Goal: Obtain resource: Download file/media

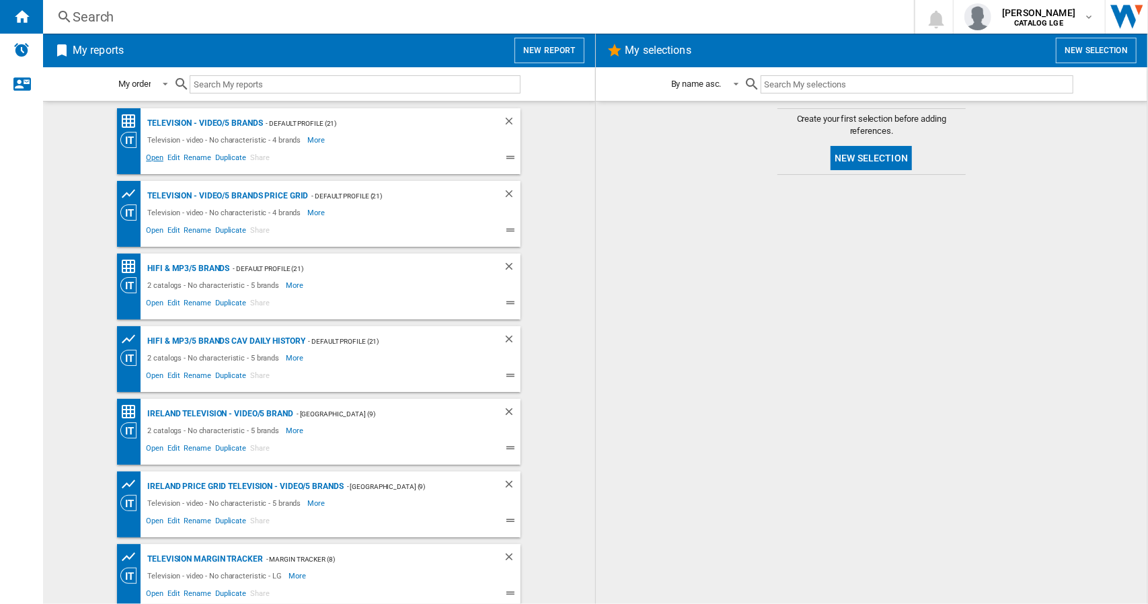
click at [147, 159] on span "Open" at bounding box center [155, 159] width 22 height 16
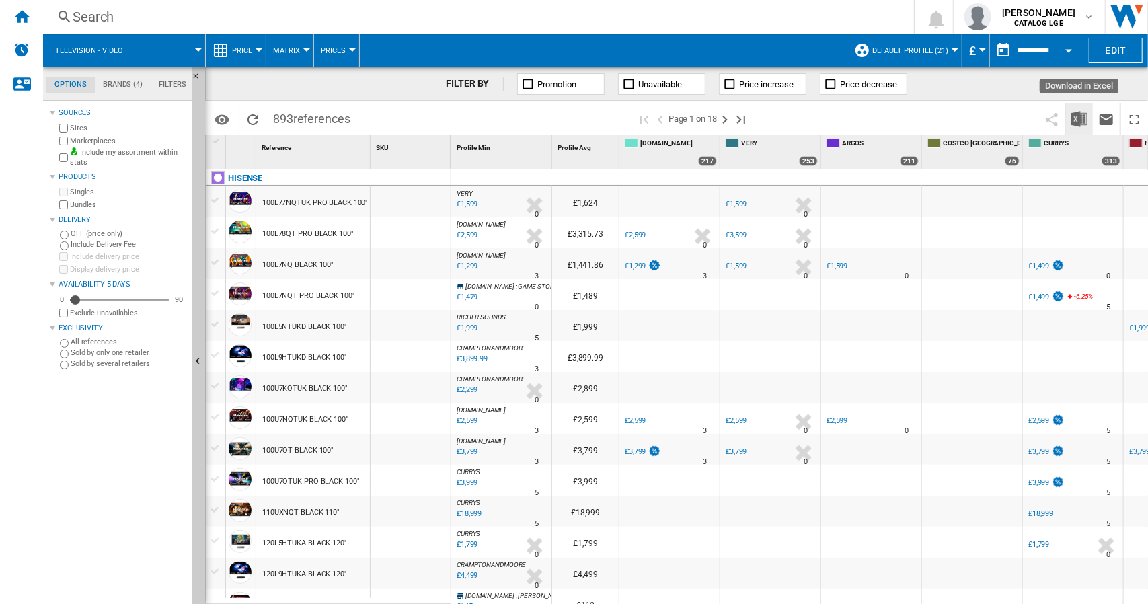
click at [1075, 119] on img "Download in Excel" at bounding box center [1080, 119] width 16 height 16
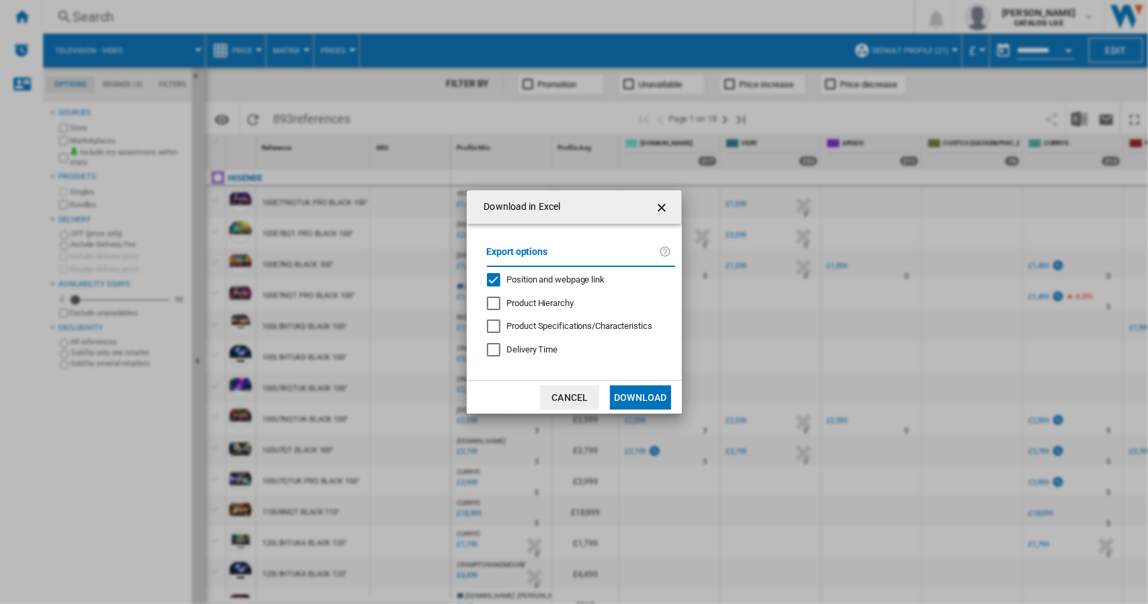
click at [488, 281] on div "Position and webpage link" at bounding box center [493, 279] width 13 height 13
click at [631, 395] on button "Download" at bounding box center [640, 397] width 61 height 24
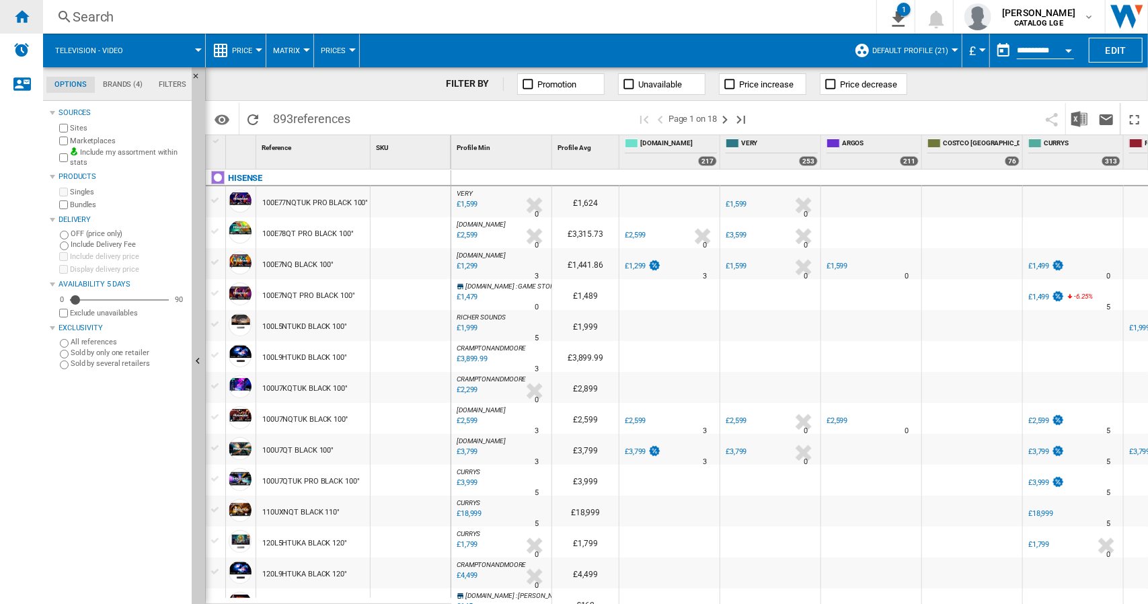
click at [30, 22] on div "Home" at bounding box center [21, 17] width 43 height 34
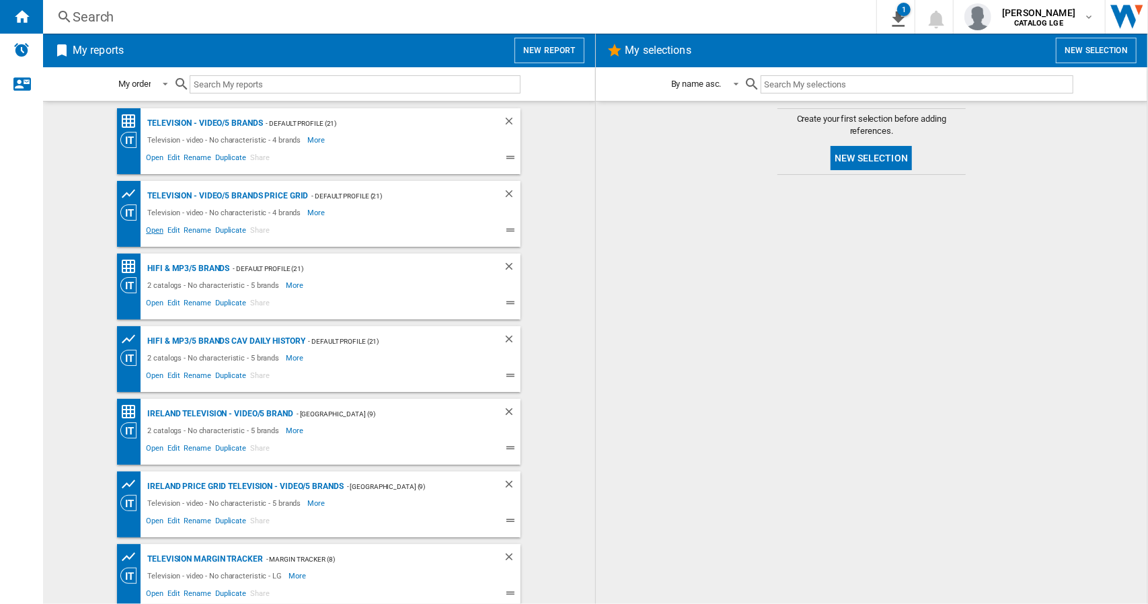
click at [148, 231] on span "Open" at bounding box center [155, 232] width 22 height 16
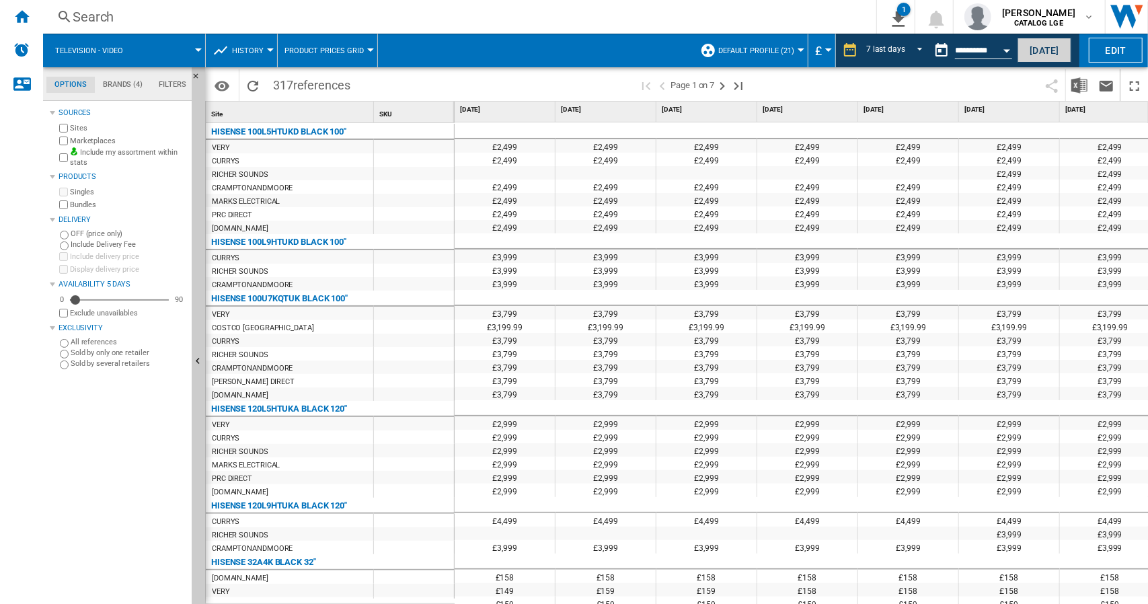
click at [1039, 46] on button "[DATE]" at bounding box center [1045, 50] width 54 height 25
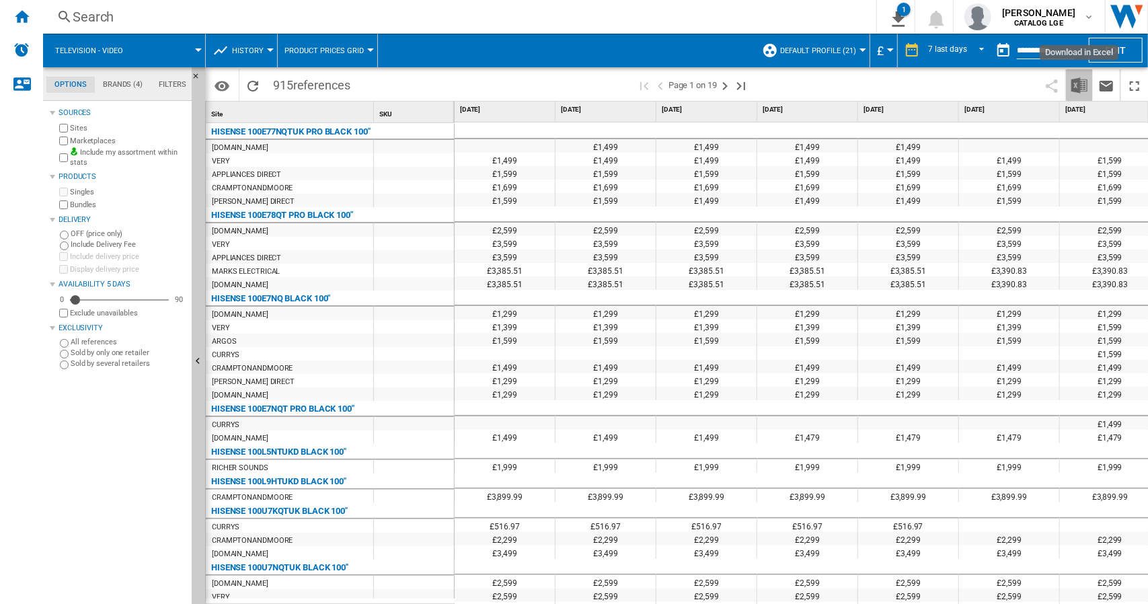
click at [1080, 85] on img "Download in Excel" at bounding box center [1080, 85] width 16 height 16
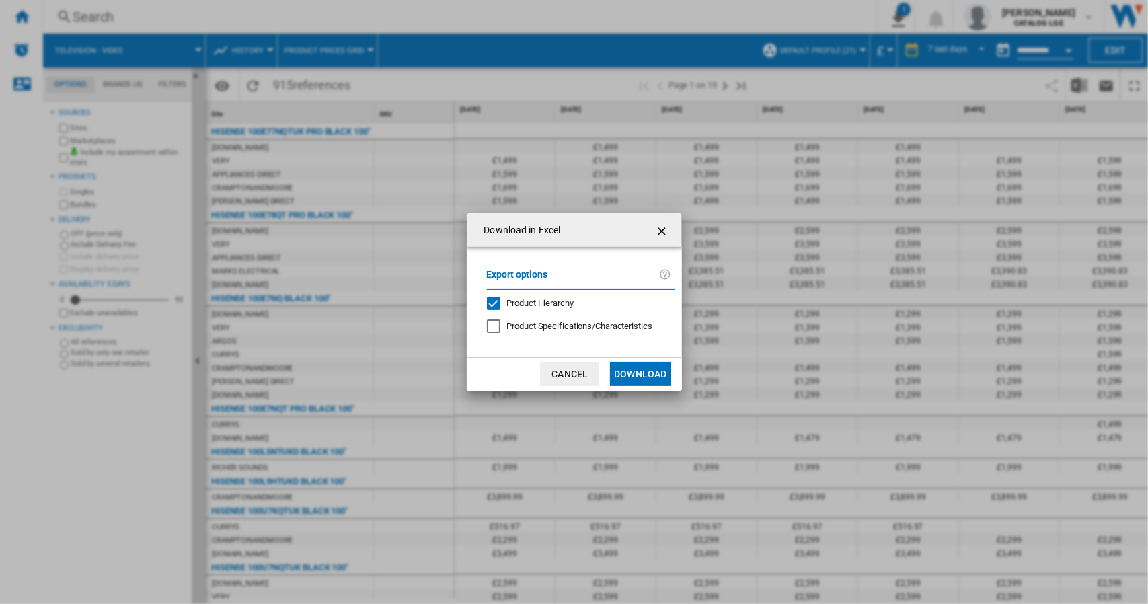
click at [534, 309] on div "Product Hierarchy" at bounding box center [540, 303] width 67 height 12
click at [636, 368] on button "Download" at bounding box center [640, 374] width 61 height 24
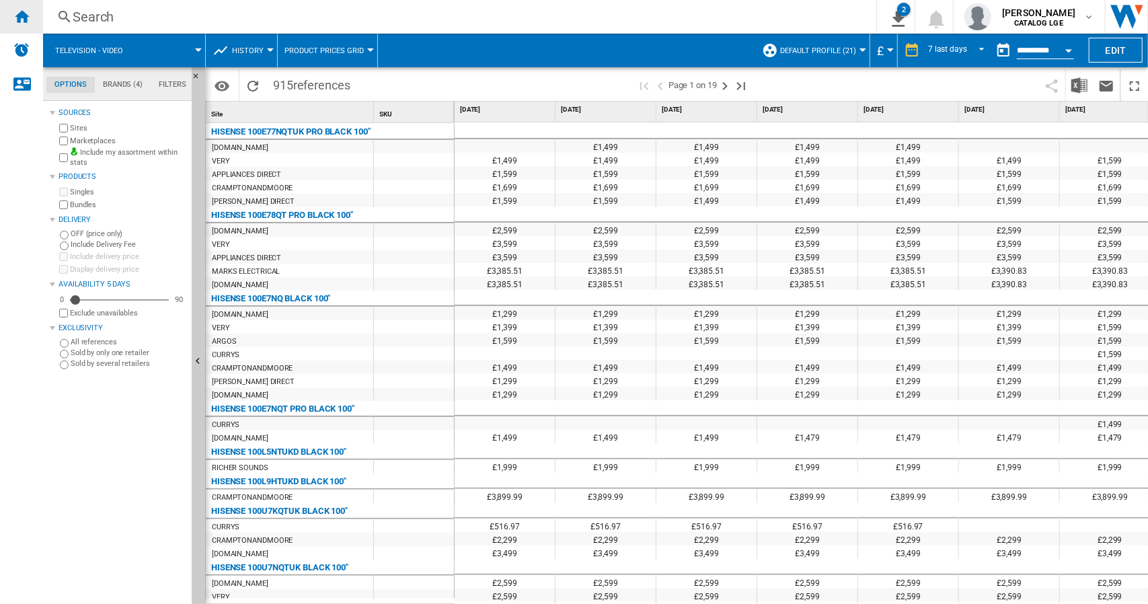
click at [22, 21] on ng-md-icon "Home" at bounding box center [21, 16] width 16 height 16
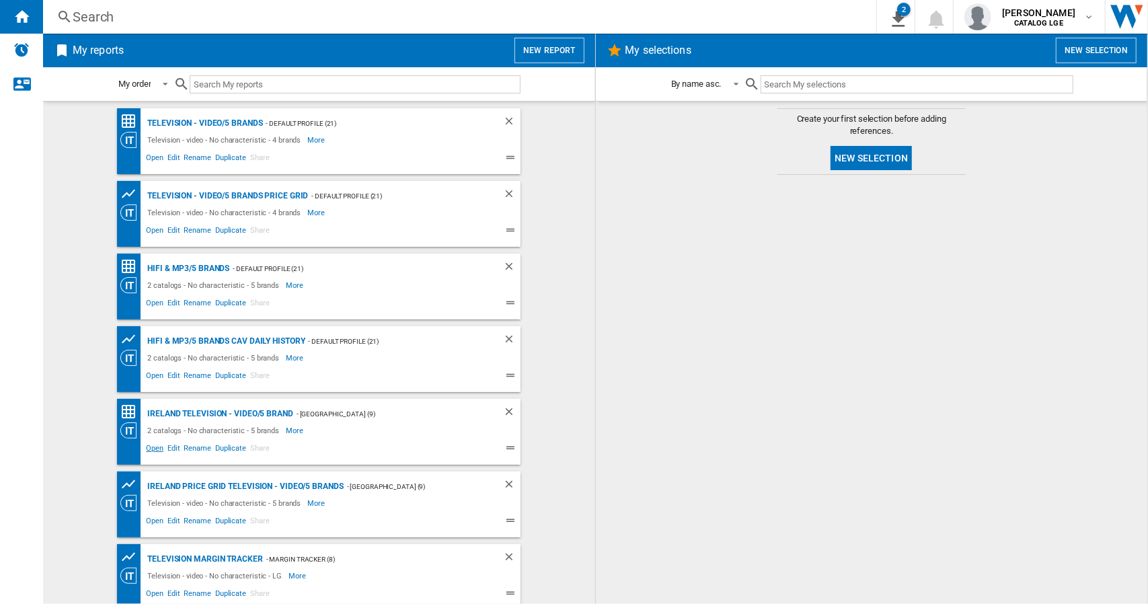
click at [153, 449] on span "Open" at bounding box center [155, 450] width 22 height 16
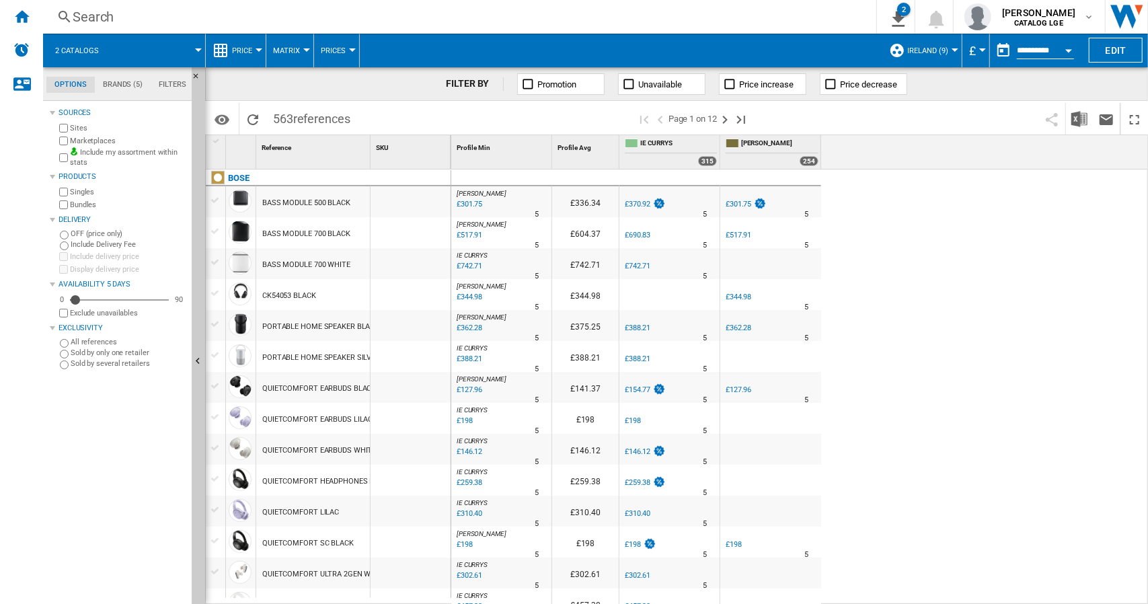
click at [980, 48] on div "Currency" at bounding box center [983, 49] width 7 height 3
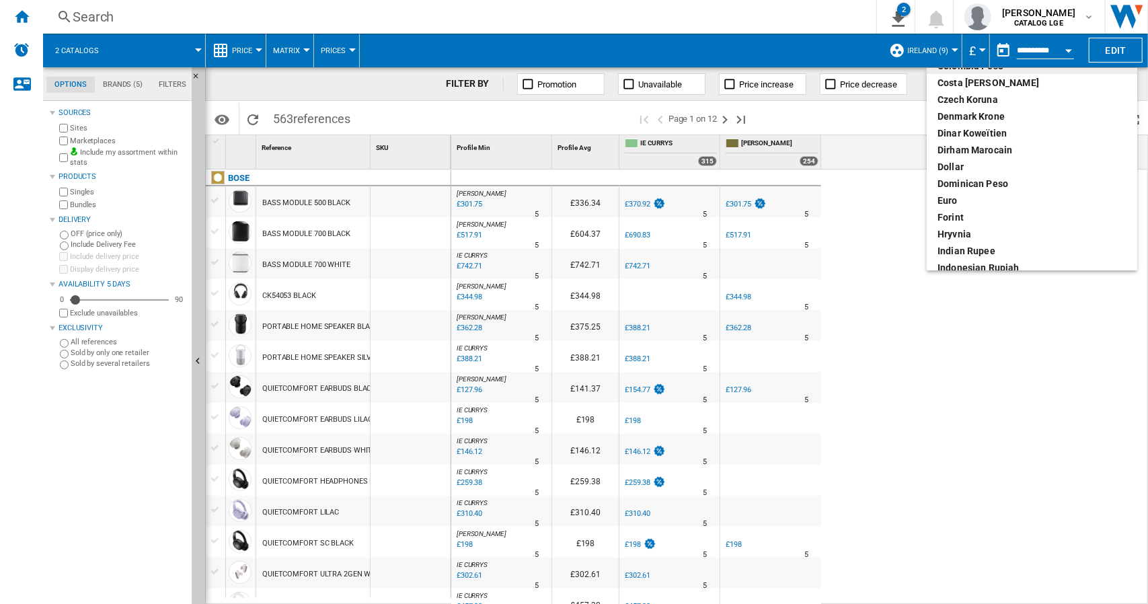
scroll to position [202, 0]
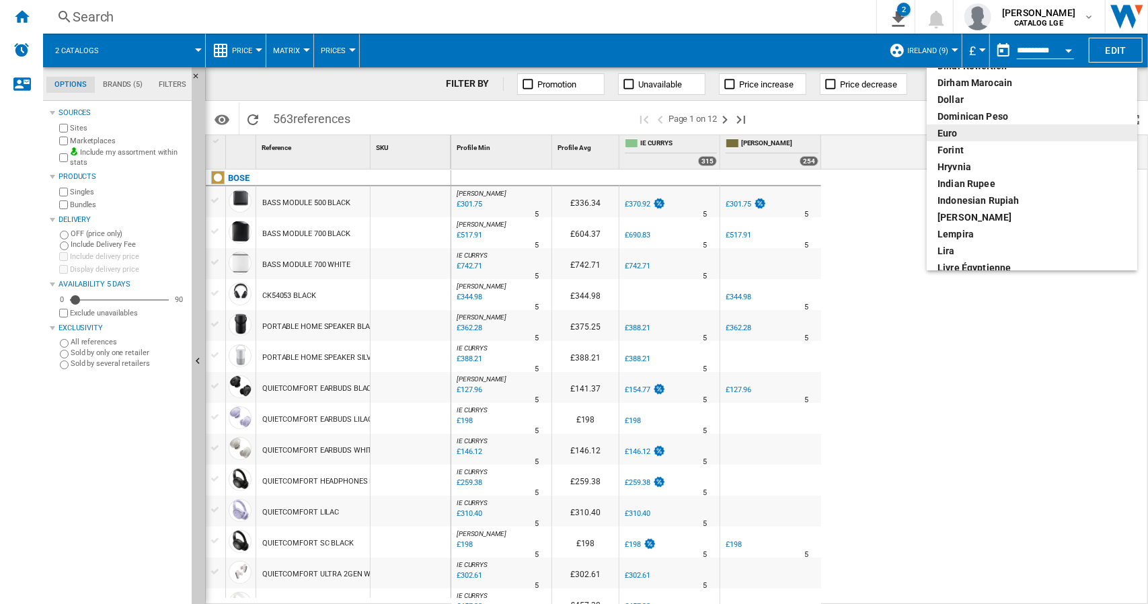
click at [969, 131] on div "euro" at bounding box center [1032, 132] width 189 height 13
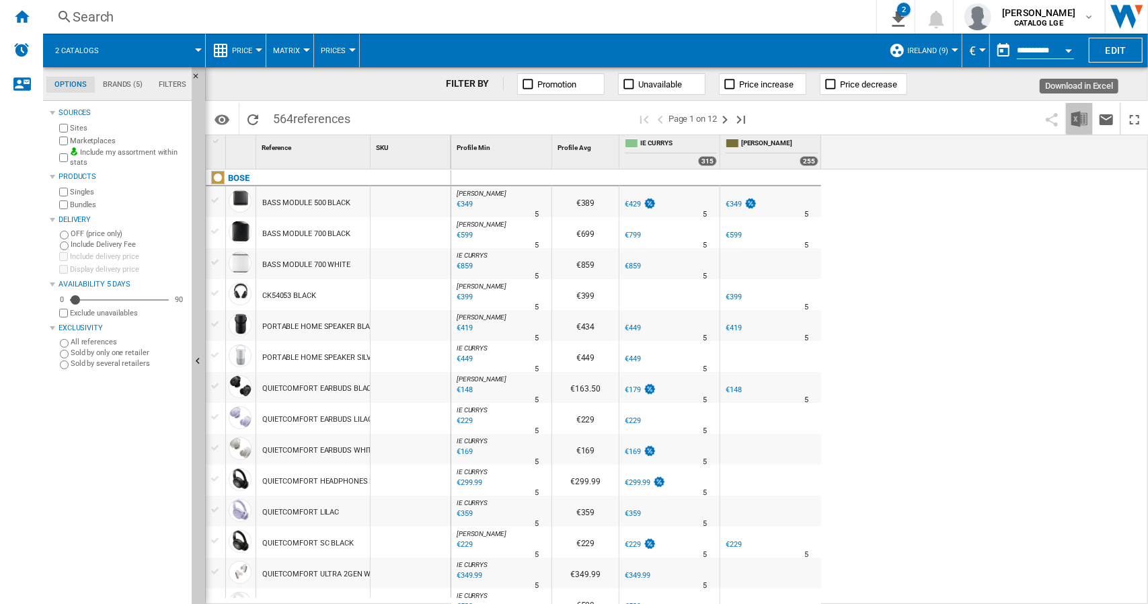
click at [1078, 119] on img "Download in Excel" at bounding box center [1080, 119] width 16 height 16
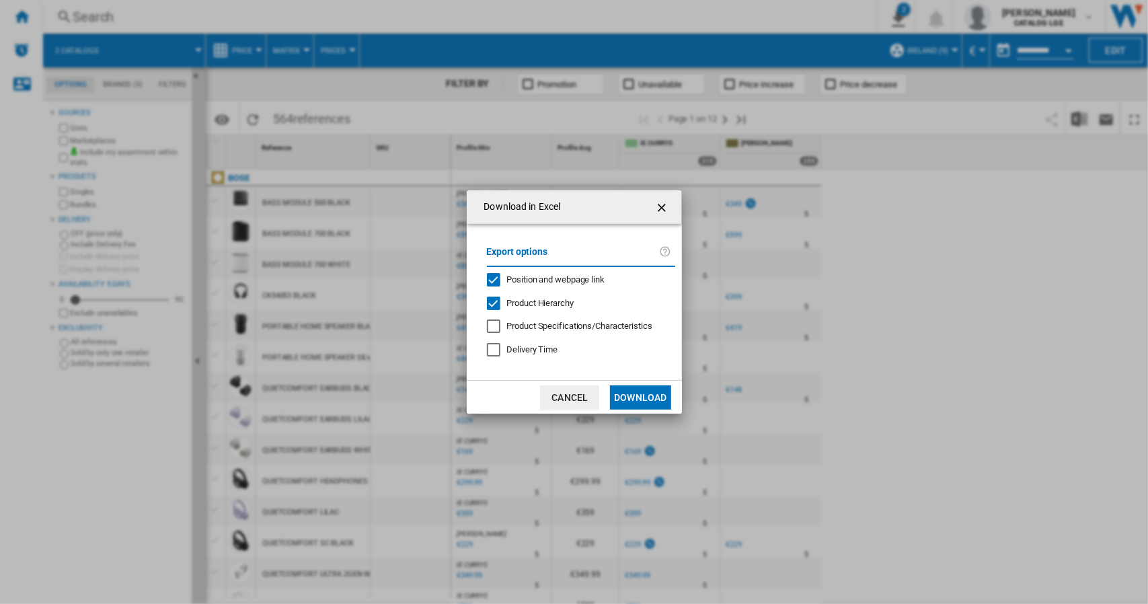
click at [500, 305] on div "Product Hierarchy" at bounding box center [493, 303] width 13 height 13
click at [492, 280] on div "Position and webpage link" at bounding box center [493, 279] width 13 height 13
click at [632, 394] on button "Download" at bounding box center [640, 397] width 61 height 24
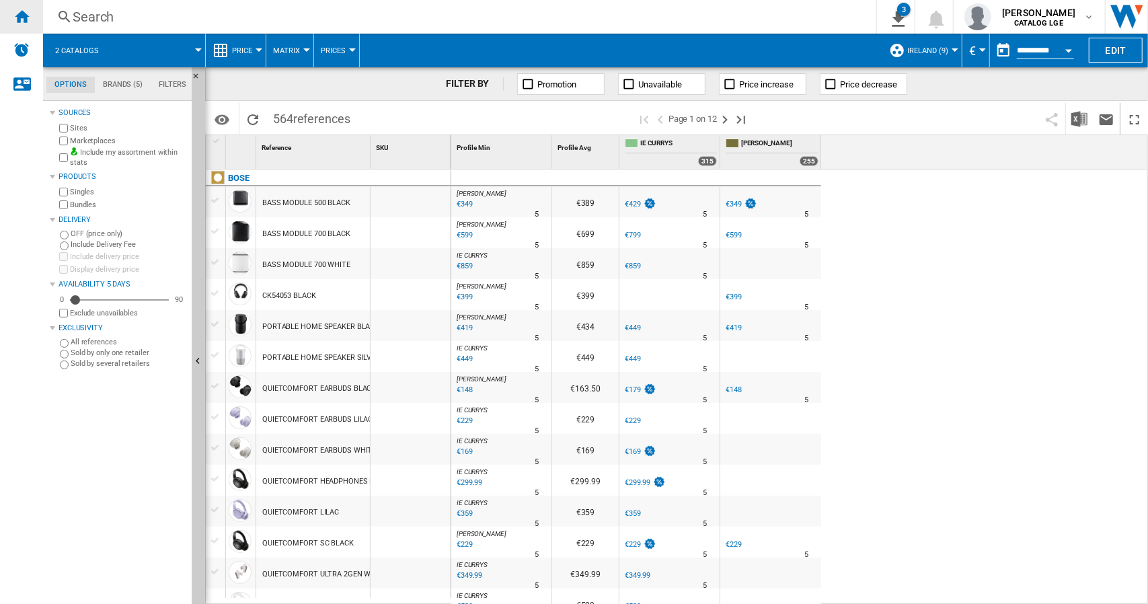
click at [26, 17] on ng-md-icon "Home" at bounding box center [21, 16] width 16 height 16
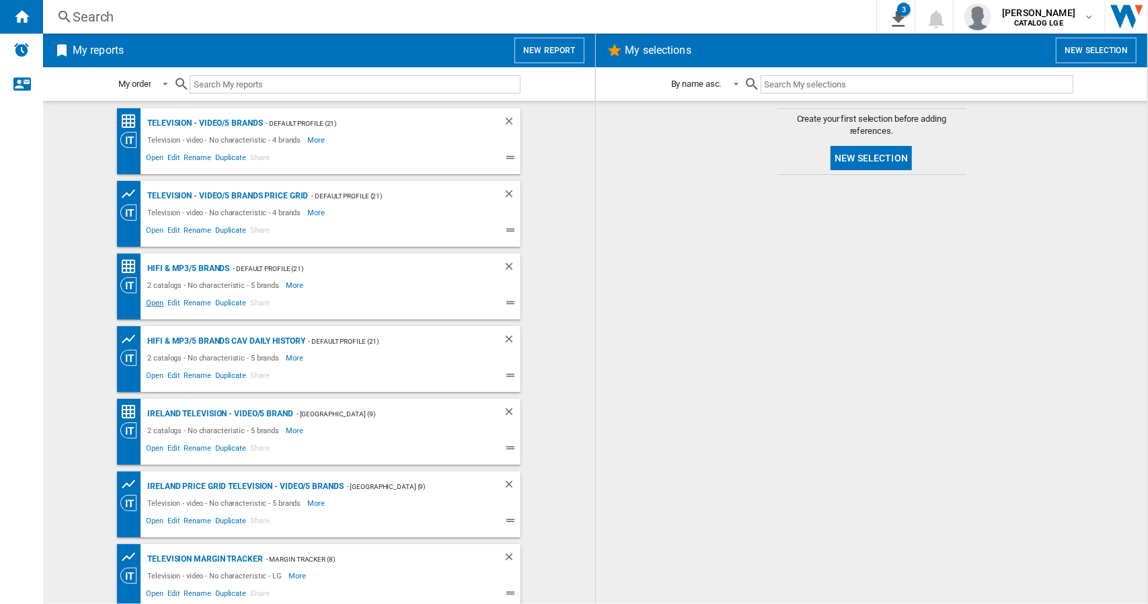
click at [154, 301] on span "Open" at bounding box center [155, 305] width 22 height 16
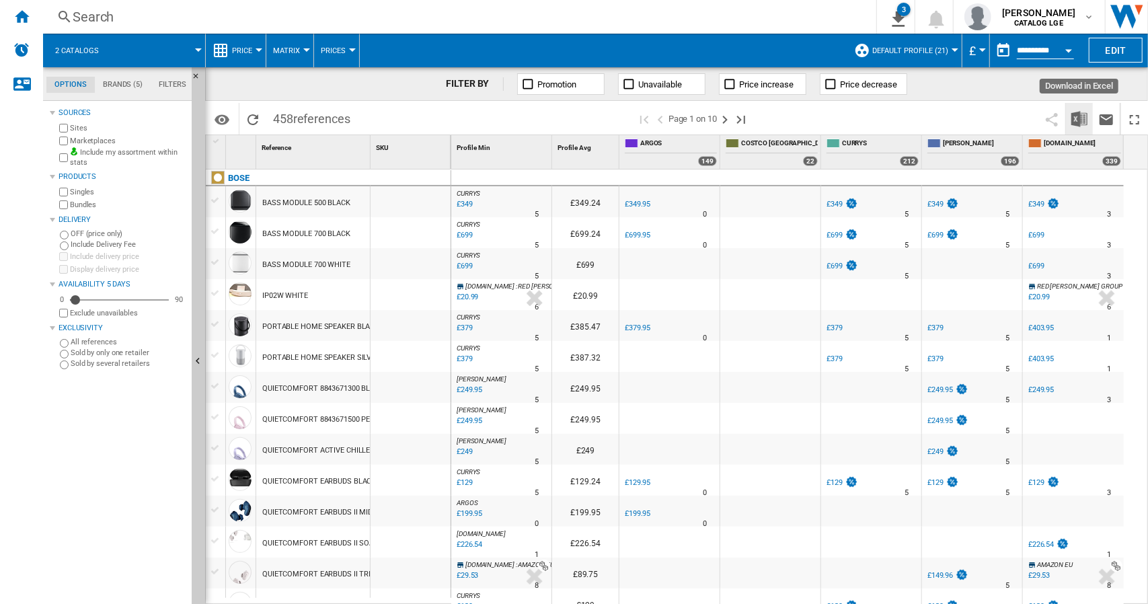
click at [1076, 114] on img "Download in Excel" at bounding box center [1080, 119] width 16 height 16
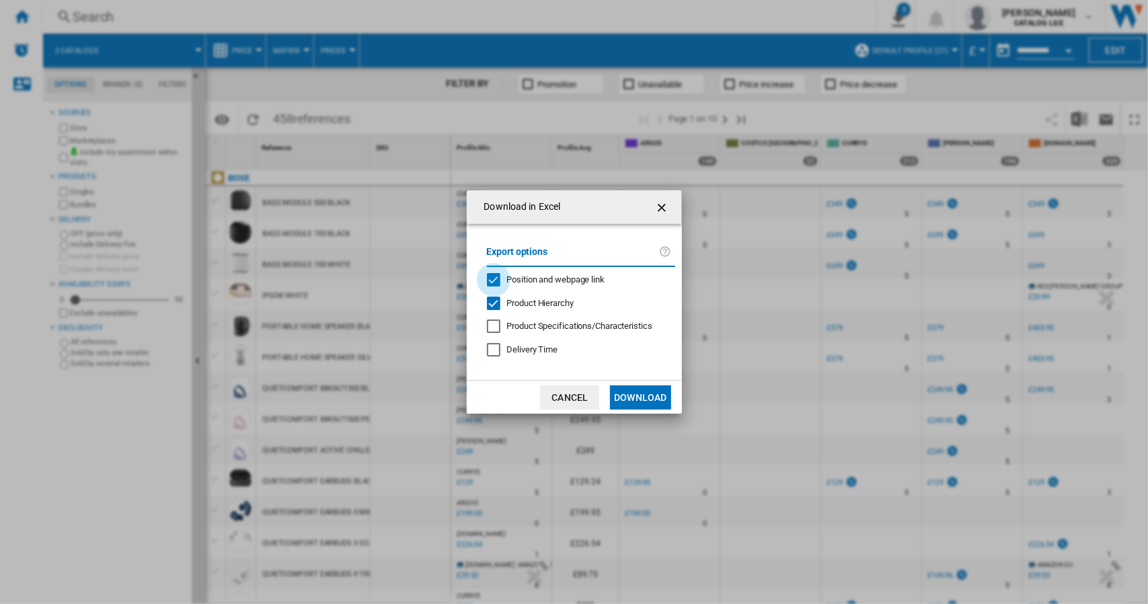
click at [488, 275] on div "Position and webpage link" at bounding box center [493, 279] width 13 height 13
click at [488, 303] on div "Product Hierarchy" at bounding box center [493, 303] width 13 height 13
click at [628, 394] on button "Download" at bounding box center [640, 397] width 61 height 24
